Goal: Find specific page/section: Find specific page/section

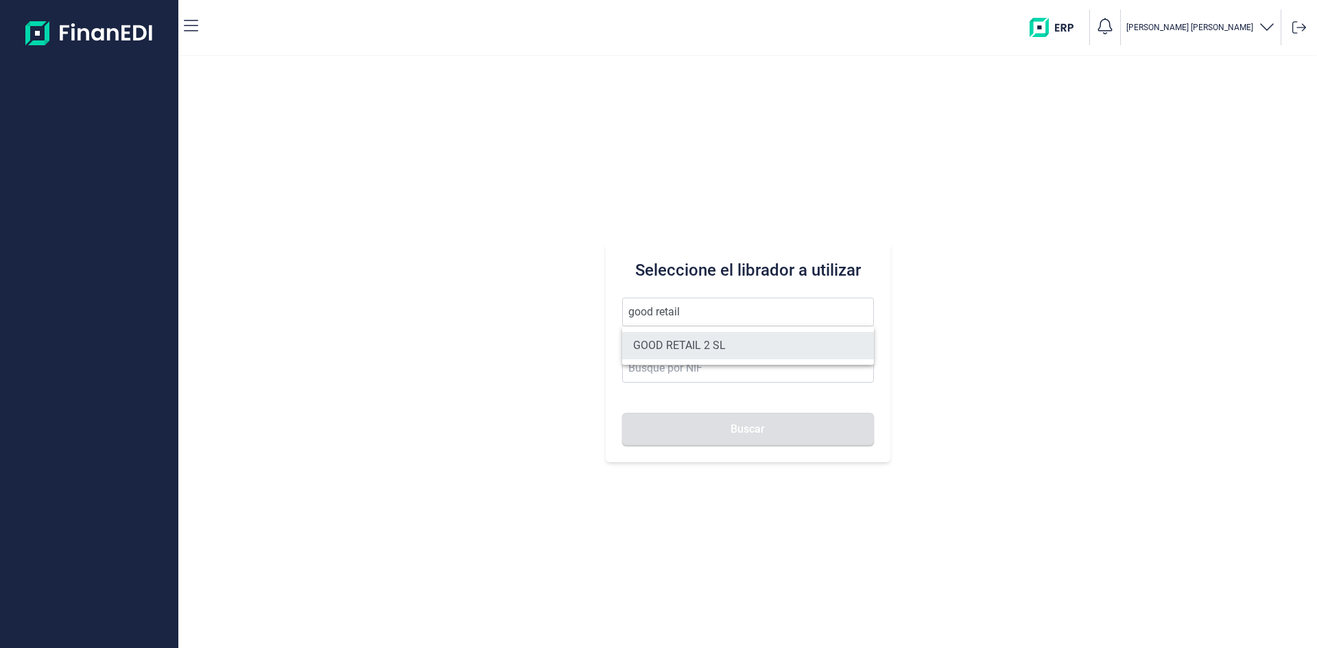
click at [751, 348] on li "GOOD RETAIL 2 SL" at bounding box center [748, 345] width 252 height 27
type input "GOOD RETAIL 2 SL"
type input "B05482914"
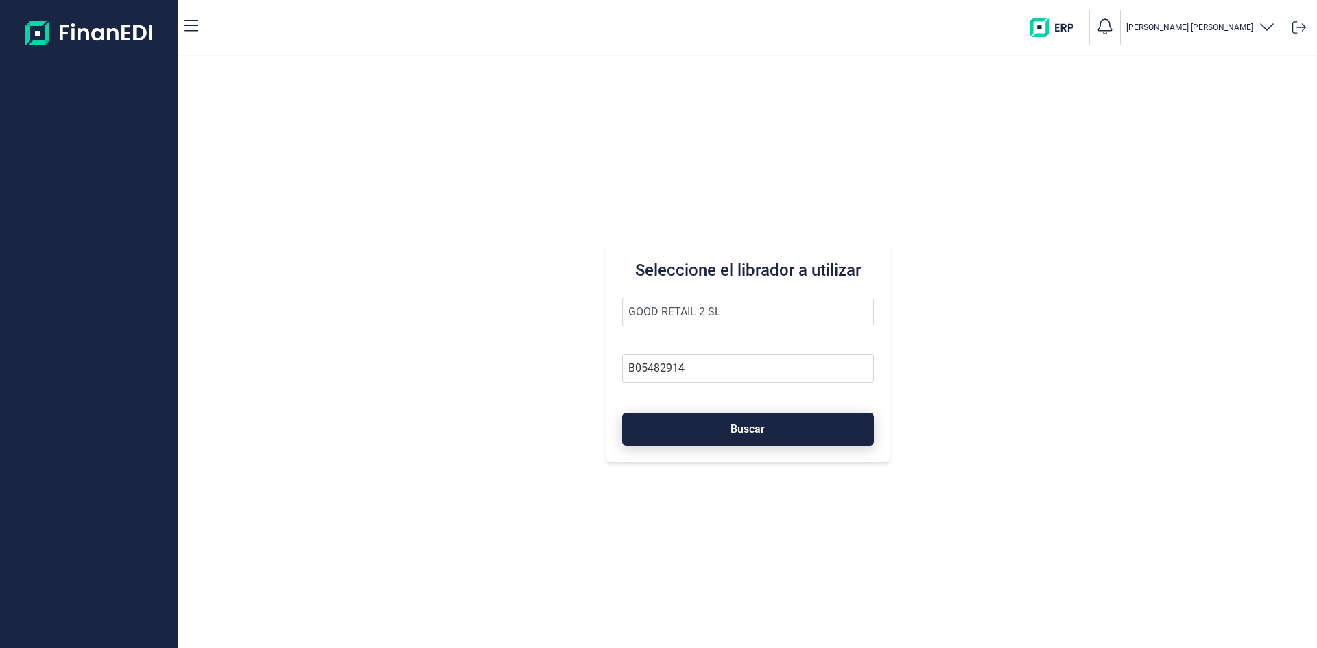
click at [756, 431] on span "Buscar" at bounding box center [747, 429] width 34 height 10
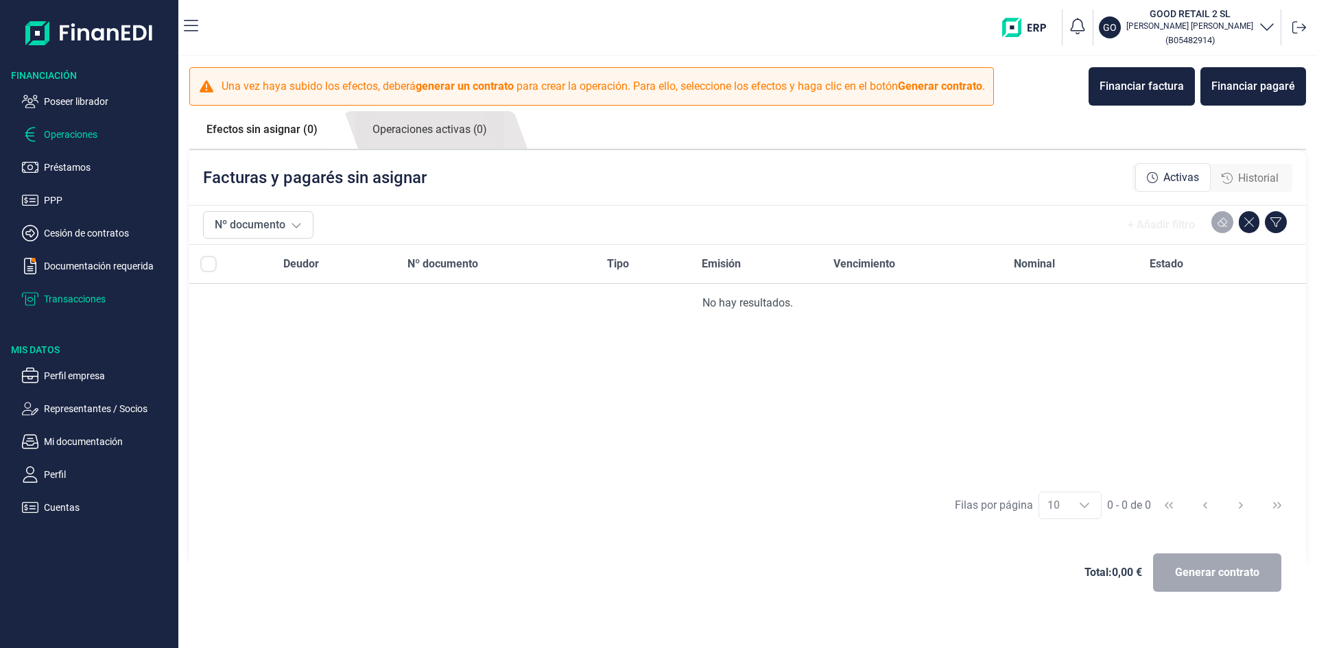
click at [89, 300] on p "Transacciones" at bounding box center [108, 299] width 129 height 16
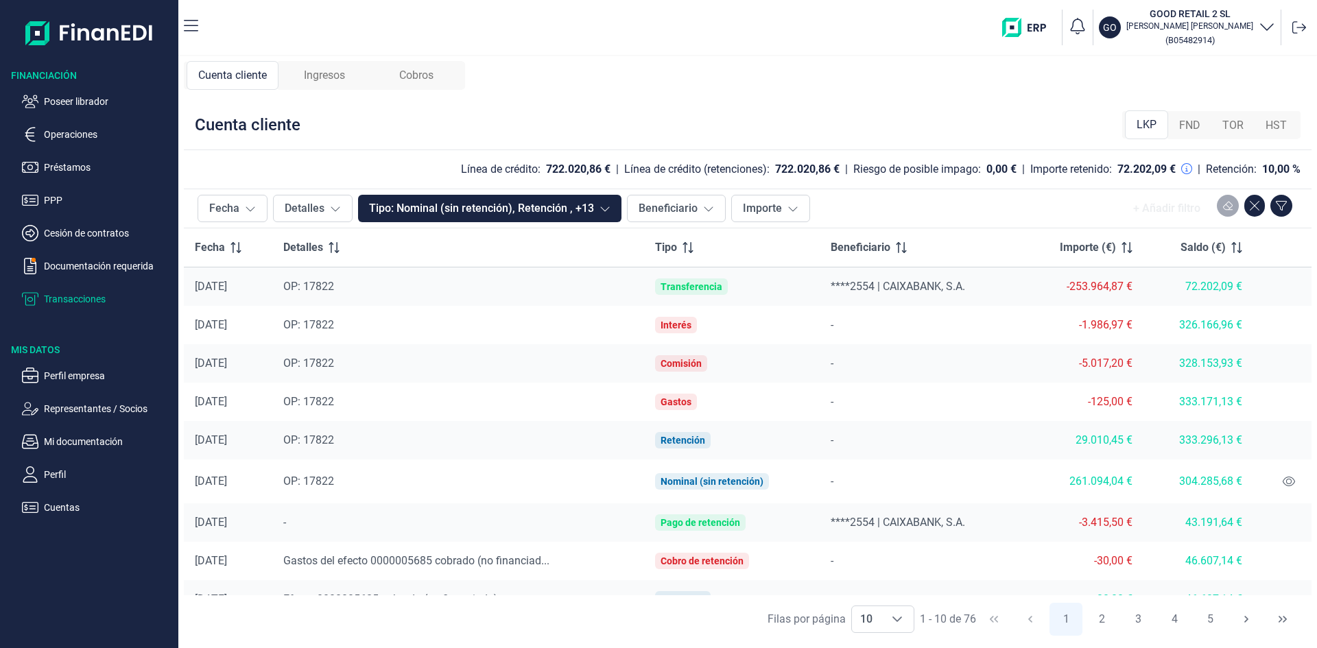
click at [337, 72] on span "Ingresos" at bounding box center [324, 75] width 41 height 16
